Goal: Find specific page/section: Locate a particular part of the current website

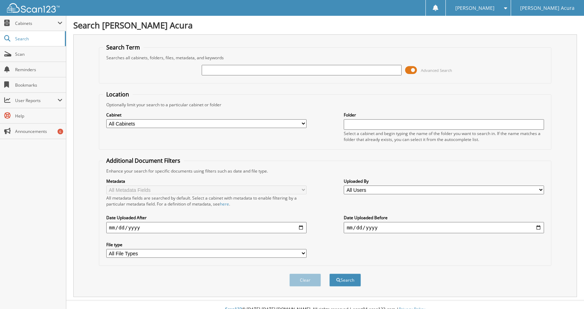
click at [235, 68] on input "text" at bounding box center [302, 70] width 200 height 11
type input "634513"
click at [329, 273] on button "Search" at bounding box center [345, 279] width 32 height 13
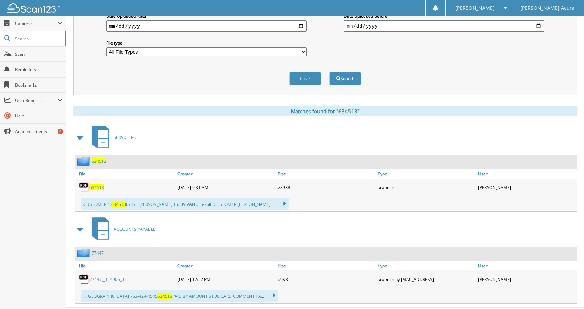
scroll to position [210, 0]
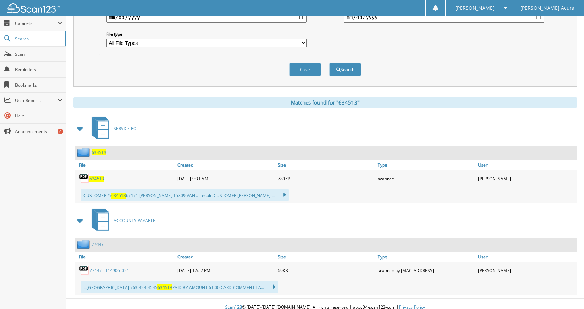
click at [99, 181] on span "634513" at bounding box center [96, 179] width 15 height 6
